Goal: Task Accomplishment & Management: Complete application form

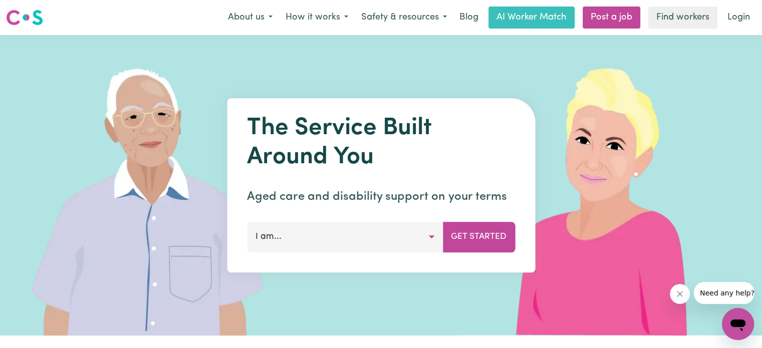
click at [431, 235] on button "I am..." at bounding box center [345, 237] width 196 height 30
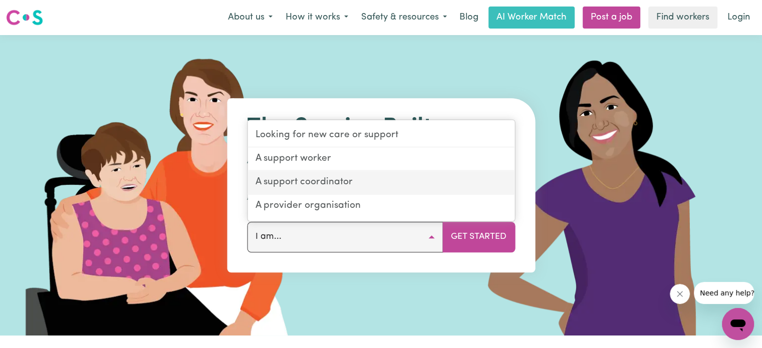
click at [336, 181] on link "A support coordinator" at bounding box center [381, 183] width 267 height 24
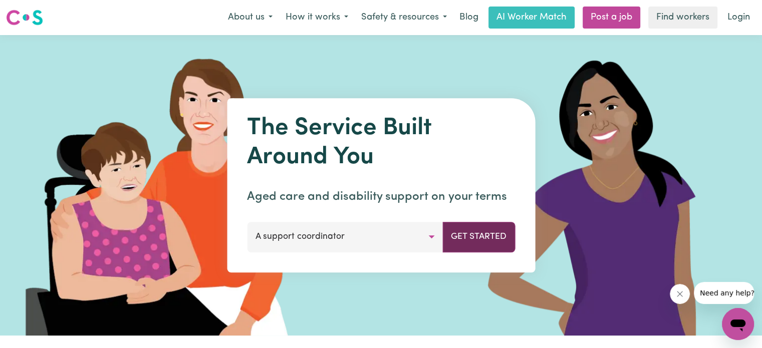
click at [472, 241] on button "Get Started" at bounding box center [478, 237] width 73 height 30
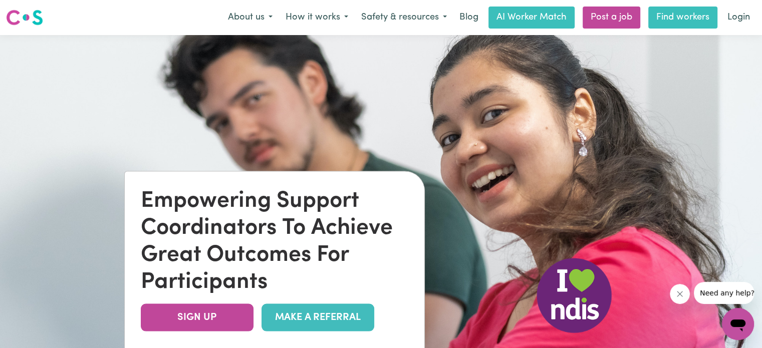
click at [671, 16] on link "Find workers" at bounding box center [682, 18] width 69 height 22
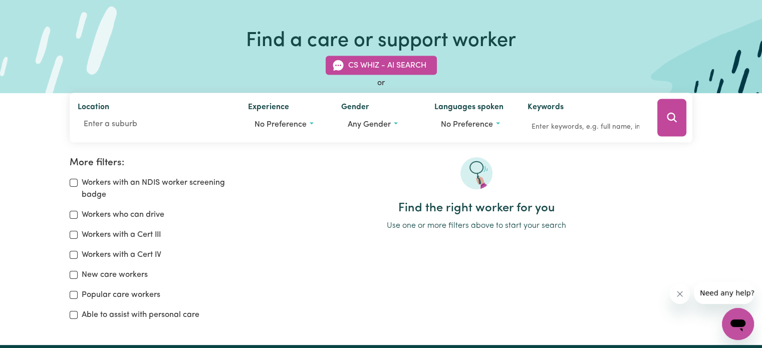
scroll to position [53, 0]
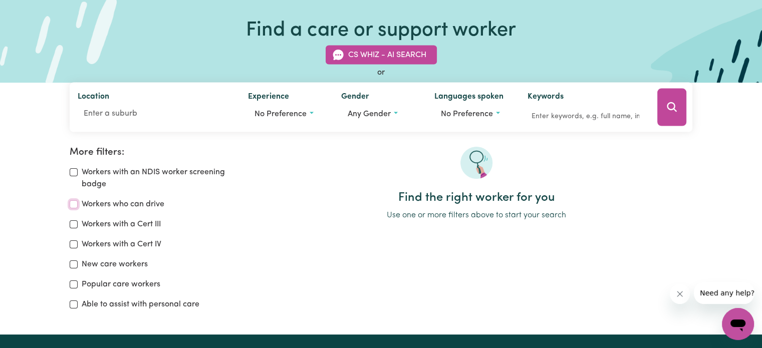
click at [73, 200] on input "Workers who can drive" at bounding box center [74, 204] width 8 height 8
checkbox input "true"
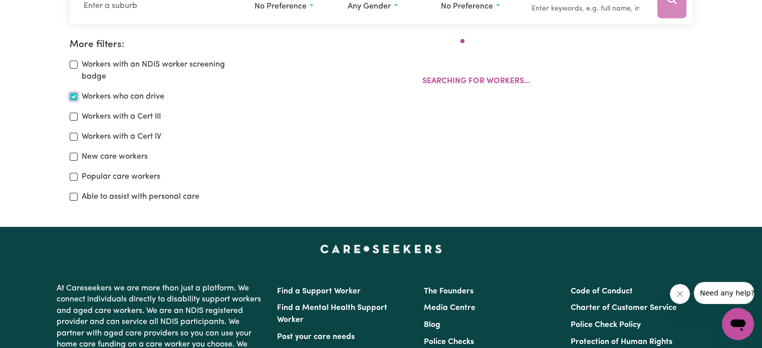
scroll to position [167, 0]
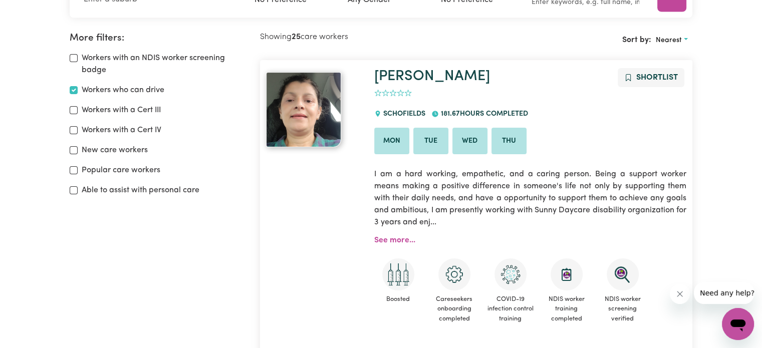
click at [133, 155] on label "New care workers" at bounding box center [115, 150] width 66 height 12
click at [78, 154] on input "New care workers" at bounding box center [74, 150] width 8 height 8
checkbox input "true"
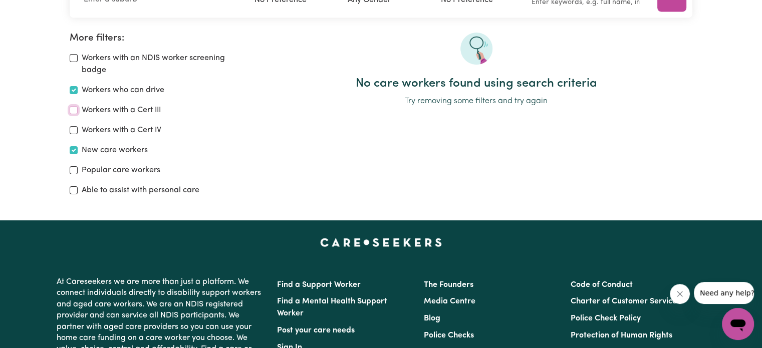
click at [74, 107] on input "Workers with a Cert III" at bounding box center [74, 110] width 8 height 8
checkbox input "true"
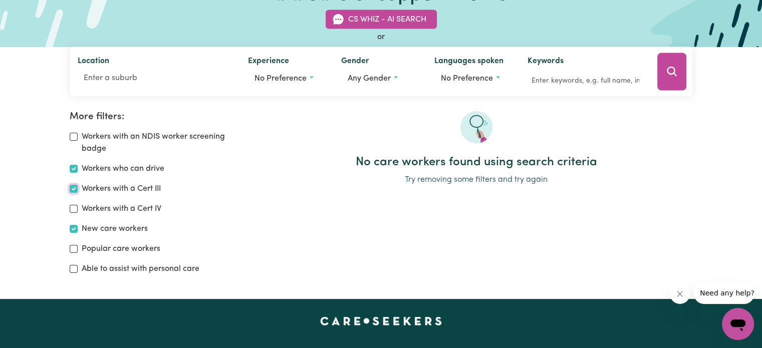
scroll to position [86, 0]
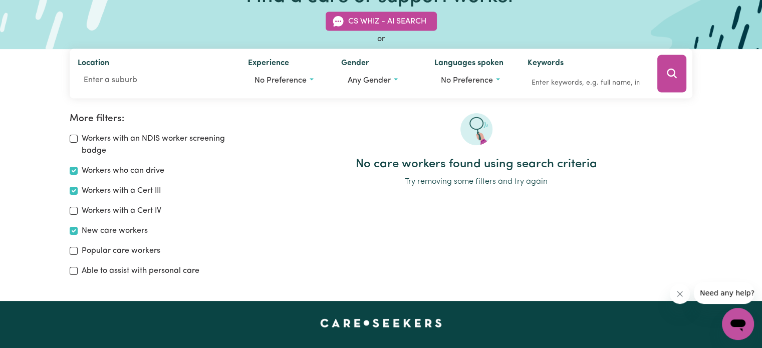
click at [80, 169] on div "Workers who can drive" at bounding box center [159, 171] width 178 height 12
click at [74, 169] on input "Workers who can drive" at bounding box center [74, 171] width 8 height 8
checkbox input "false"
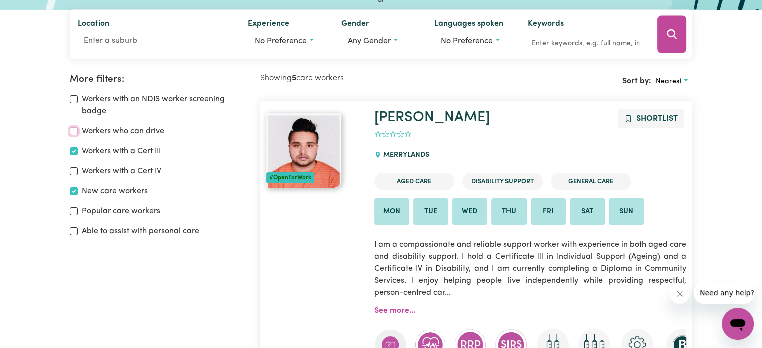
scroll to position [167, 0]
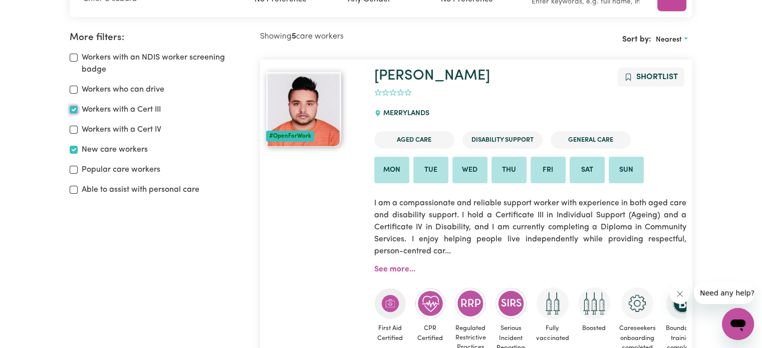
click at [75, 109] on input "Workers with a Cert III" at bounding box center [74, 110] width 8 height 8
checkbox input "false"
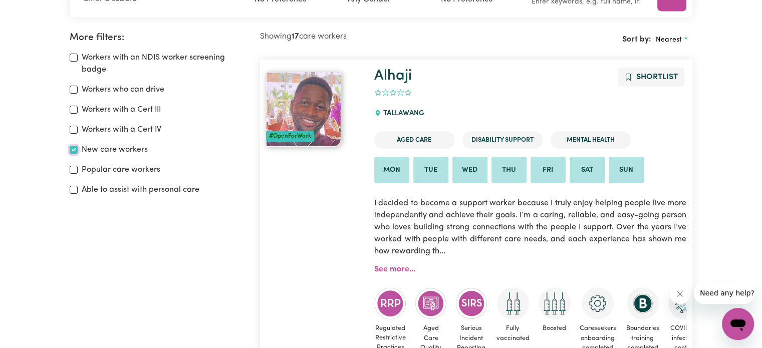
click at [74, 147] on input "New care workers" at bounding box center [74, 150] width 8 height 8
checkbox input "false"
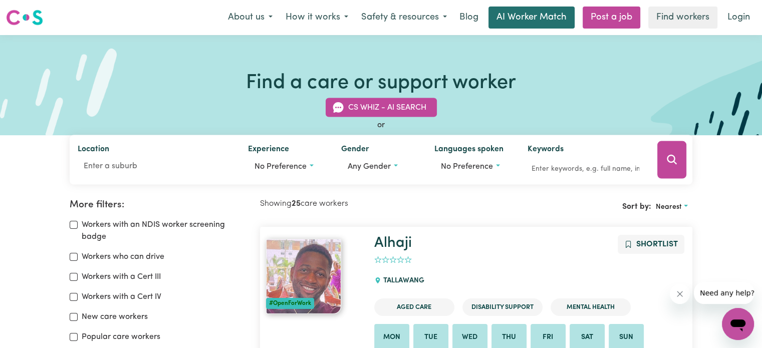
click at [537, 17] on link "AI Worker Match" at bounding box center [532, 18] width 86 height 22
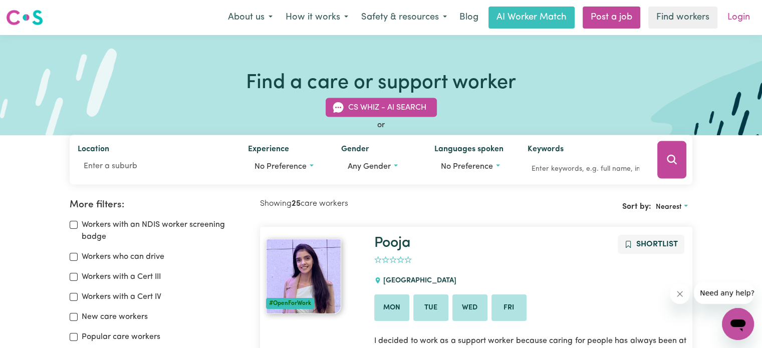
click at [742, 13] on link "Login" at bounding box center [739, 18] width 35 height 22
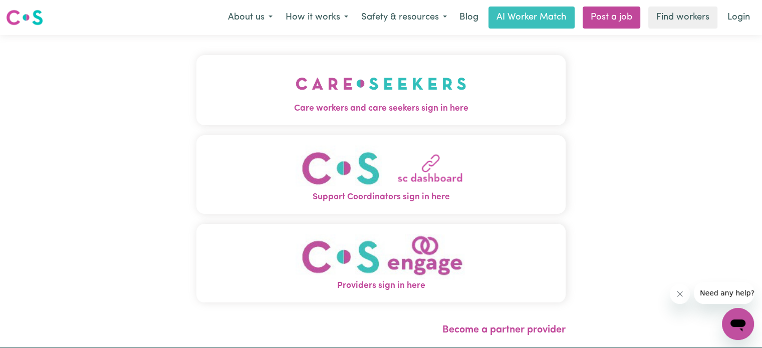
click at [441, 186] on img "Support Coordinators sign in here" at bounding box center [381, 168] width 171 height 46
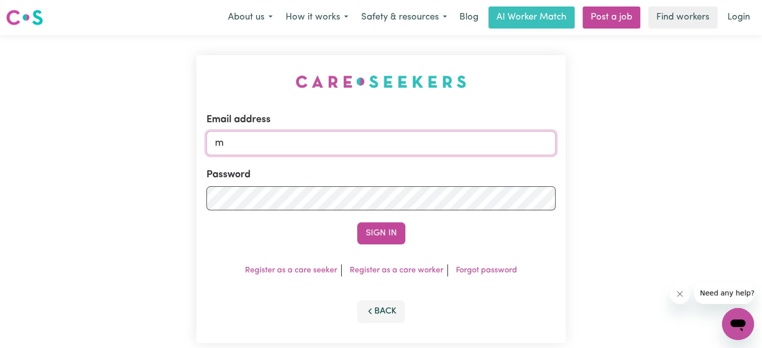
click at [374, 142] on input "m" at bounding box center [380, 143] width 349 height 24
type input "[EMAIL_ADDRESS][DOMAIN_NAME]"
click at [387, 230] on button "Sign In" at bounding box center [381, 233] width 48 height 22
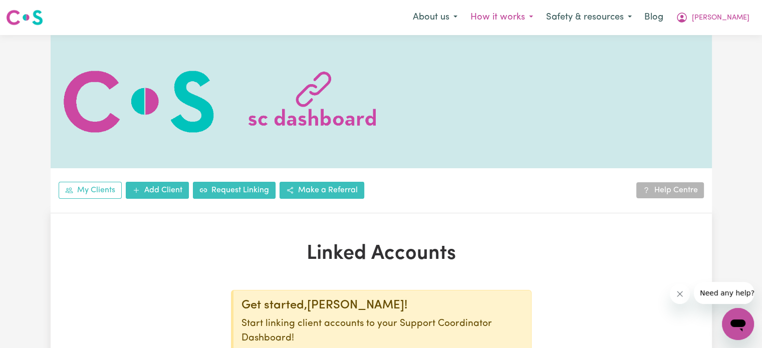
click at [540, 16] on button "How it works" at bounding box center [502, 17] width 76 height 21
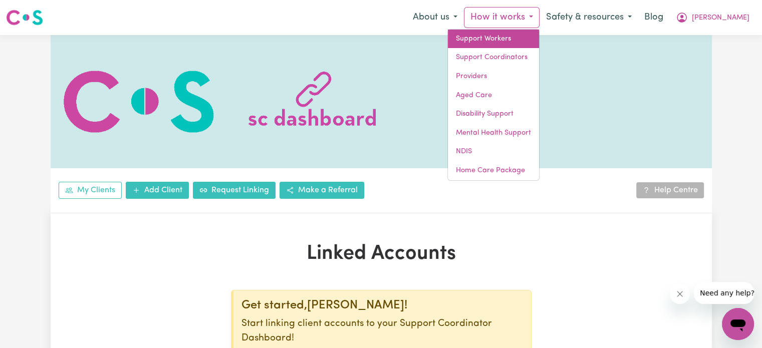
click at [535, 37] on link "Support Workers" at bounding box center [493, 39] width 91 height 19
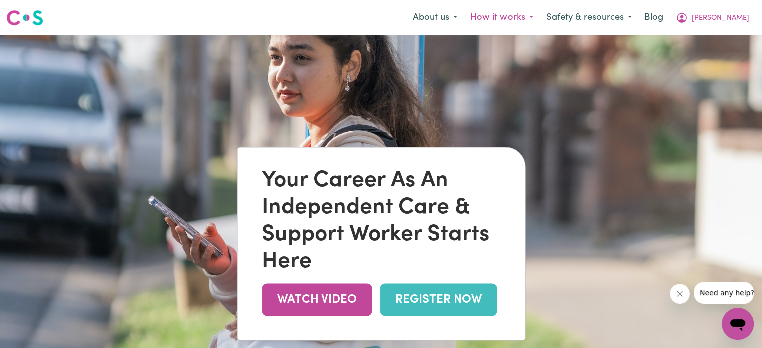
click at [540, 14] on button "How it works" at bounding box center [502, 17] width 76 height 21
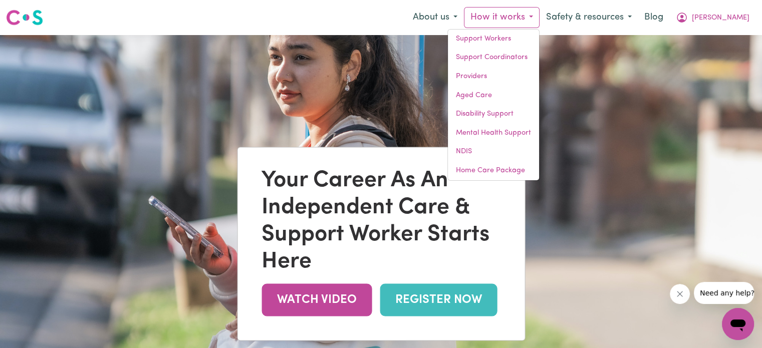
click at [651, 198] on img at bounding box center [381, 209] width 762 height 348
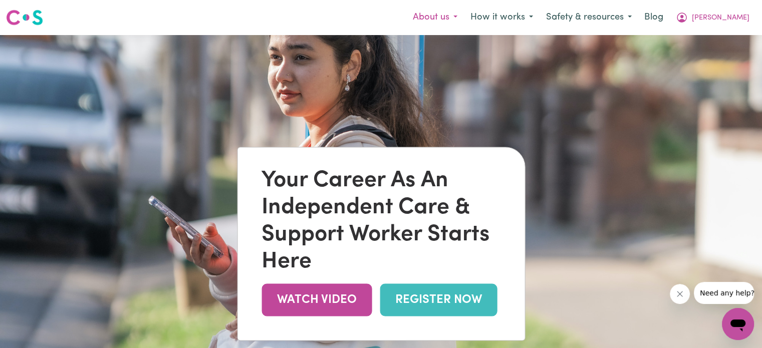
click at [464, 17] on button "About us" at bounding box center [435, 17] width 58 height 21
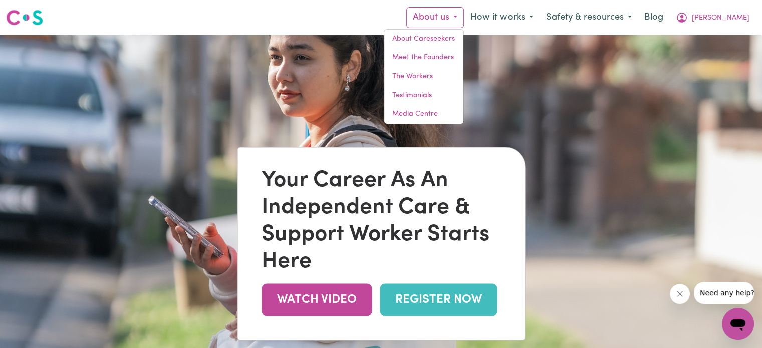
click at [609, 154] on img at bounding box center [381, 209] width 762 height 348
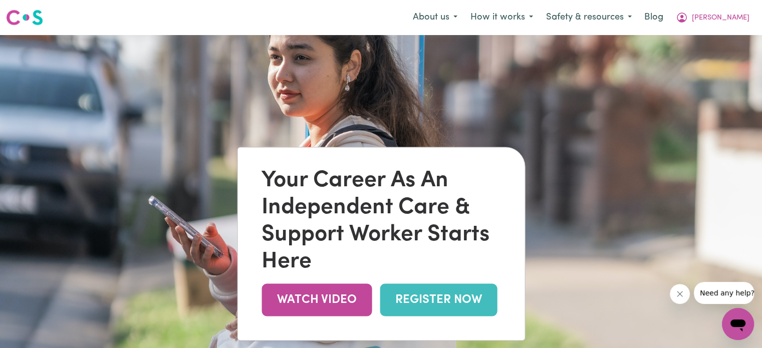
click at [609, 154] on img at bounding box center [381, 209] width 762 height 348
click at [597, 96] on img at bounding box center [381, 209] width 762 height 348
click at [737, 13] on span "[PERSON_NAME]" at bounding box center [721, 18] width 58 height 11
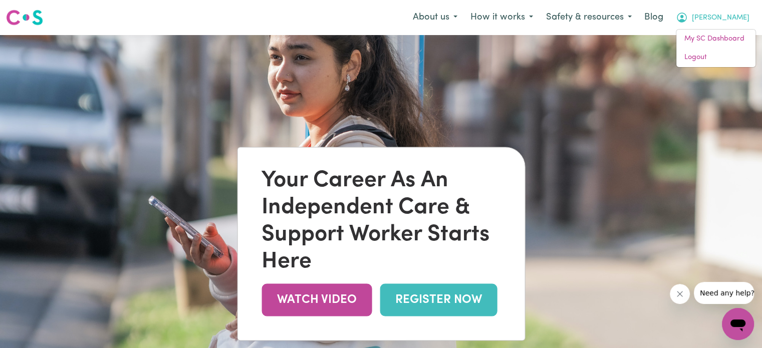
click at [584, 62] on img at bounding box center [381, 209] width 762 height 348
click at [738, 18] on span "[PERSON_NAME]" at bounding box center [721, 18] width 58 height 11
click at [730, 32] on link "My SC Dashboard" at bounding box center [715, 39] width 79 height 19
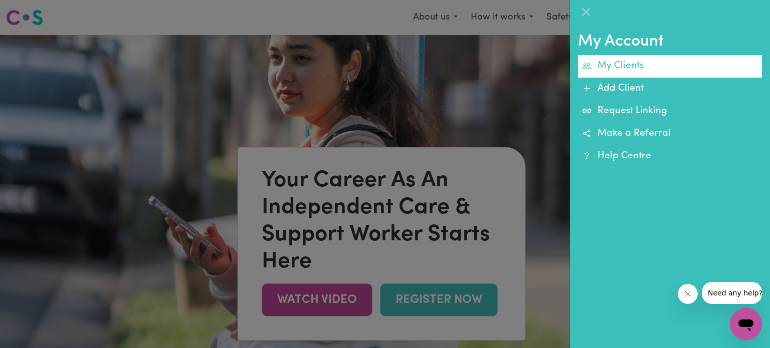
click at [617, 68] on link "My Clients" at bounding box center [670, 66] width 184 height 23
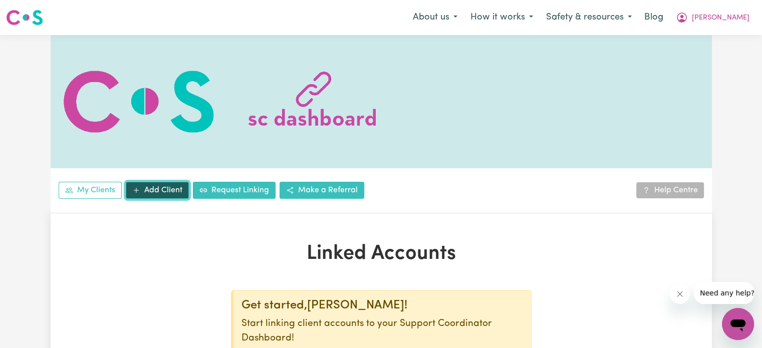
click at [149, 190] on link "Add Client" at bounding box center [157, 190] width 63 height 17
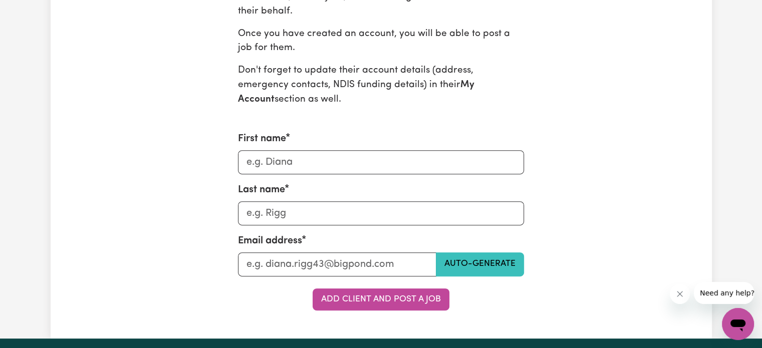
scroll to position [383, 0]
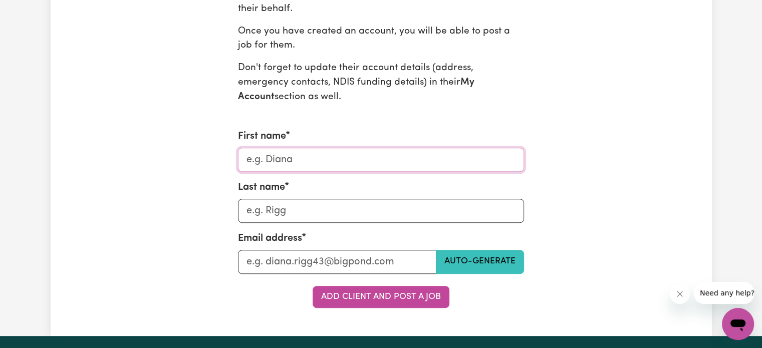
drag, startPoint x: 324, startPoint y: 161, endPoint x: 163, endPoint y: 193, distance: 164.0
click at [163, 193] on div "Add New Client Get started by creating a Careseekers account for your client. I…" at bounding box center [381, 83] width 441 height 449
click at [313, 160] on input "First name" at bounding box center [381, 160] width 286 height 24
type input "Lareein"
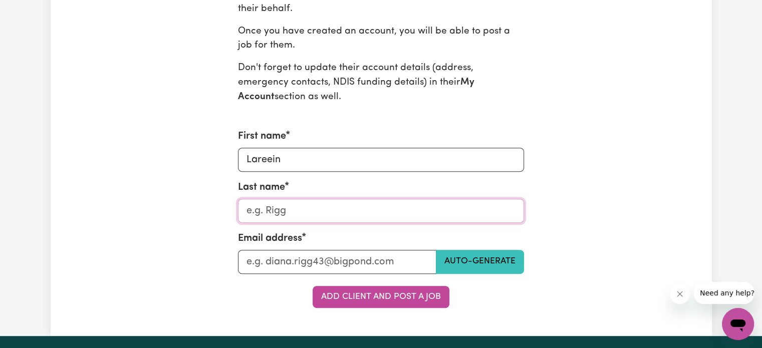
click at [290, 207] on input "Last name" at bounding box center [381, 211] width 286 height 24
type input "Babahkan"
click at [287, 267] on input "Last name" at bounding box center [337, 262] width 198 height 24
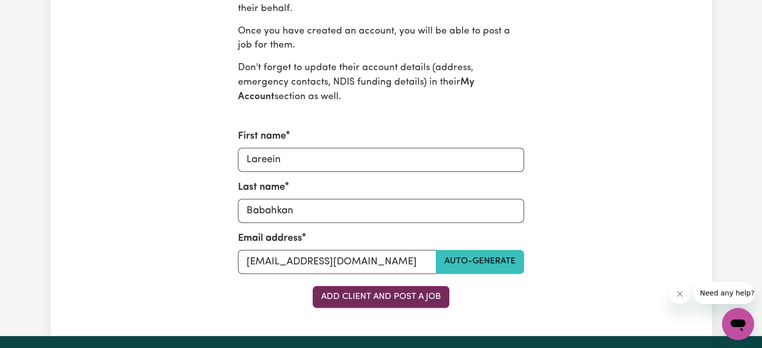
click at [415, 298] on button "Add Client and Post a Job" at bounding box center [381, 297] width 137 height 22
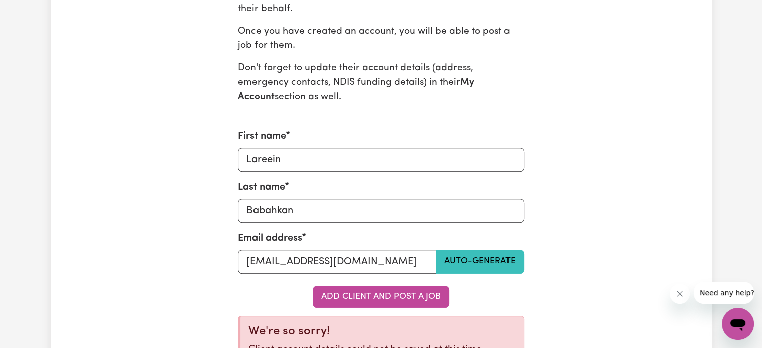
scroll to position [456, 0]
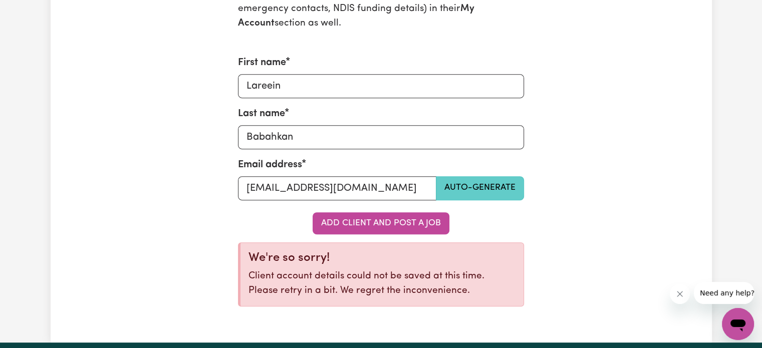
click at [482, 181] on button "Auto-generate" at bounding box center [480, 188] width 88 height 24
type input "lareein [EMAIL_ADDRESS][DOMAIN_NAME]"
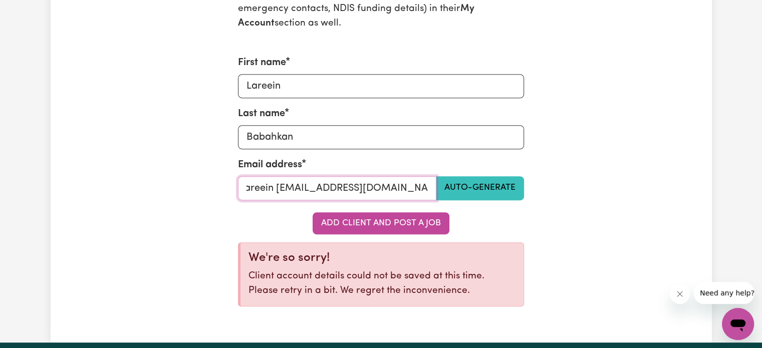
scroll to position [0, 0]
drag, startPoint x: 429, startPoint y: 188, endPoint x: 126, endPoint y: 180, distance: 303.3
click at [126, 180] on div "Add New Client Get started by creating a Careseekers account for your client. I…" at bounding box center [381, 50] width 661 height 529
